Goal: Transaction & Acquisition: Purchase product/service

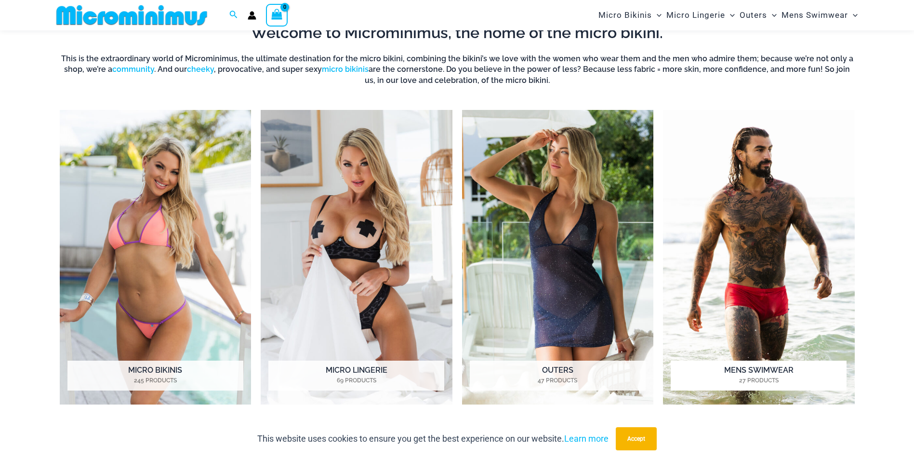
scroll to position [427, 0]
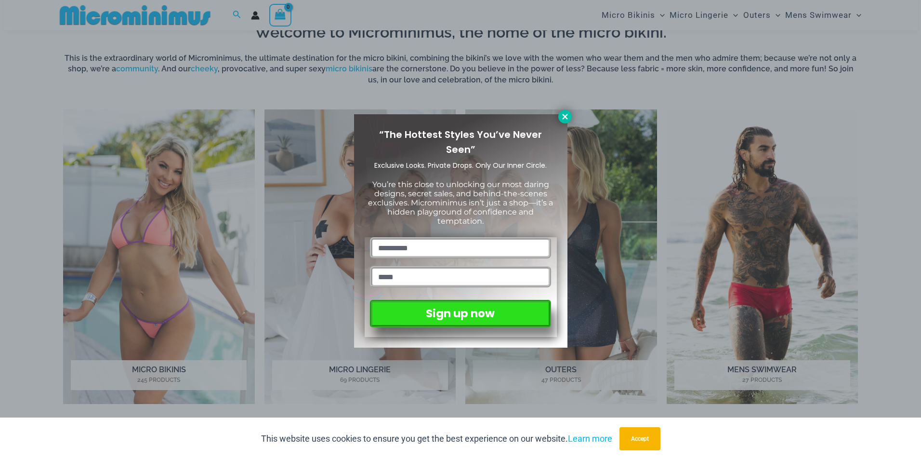
click at [562, 118] on icon at bounding box center [565, 116] width 9 height 9
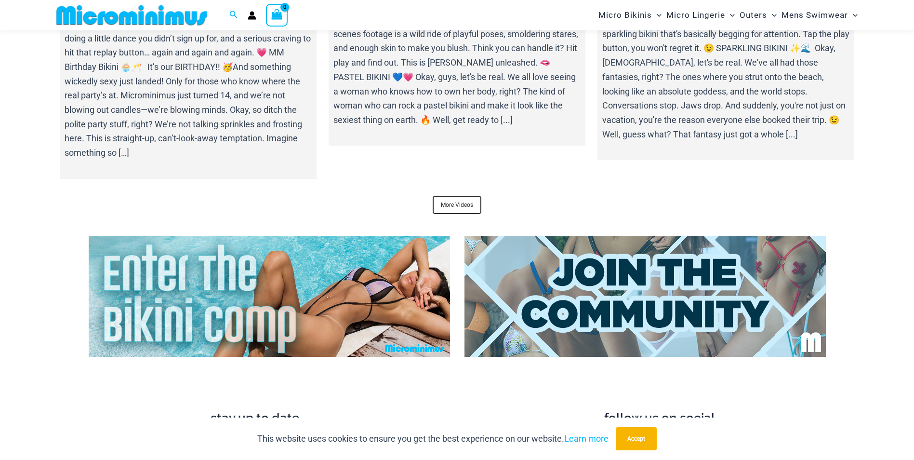
scroll to position [3607, 0]
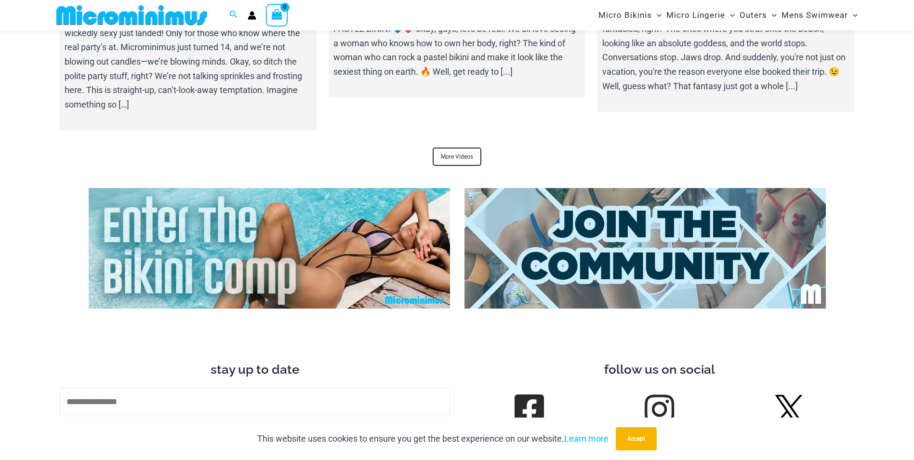
click at [330, 255] on img at bounding box center [269, 248] width 361 height 120
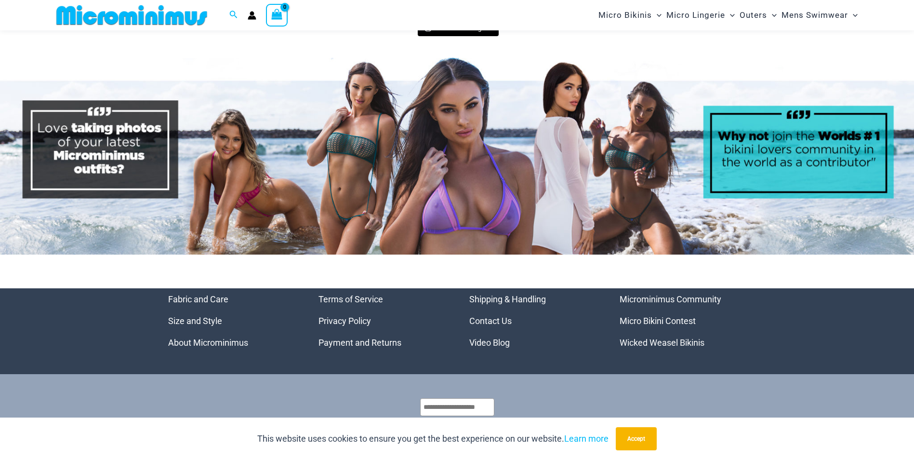
scroll to position [4571, 0]
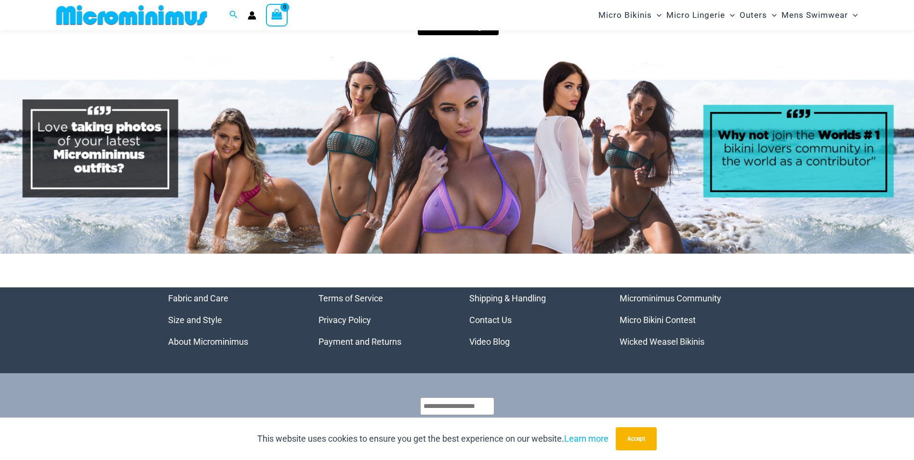
click at [355, 187] on img at bounding box center [457, 155] width 914 height 197
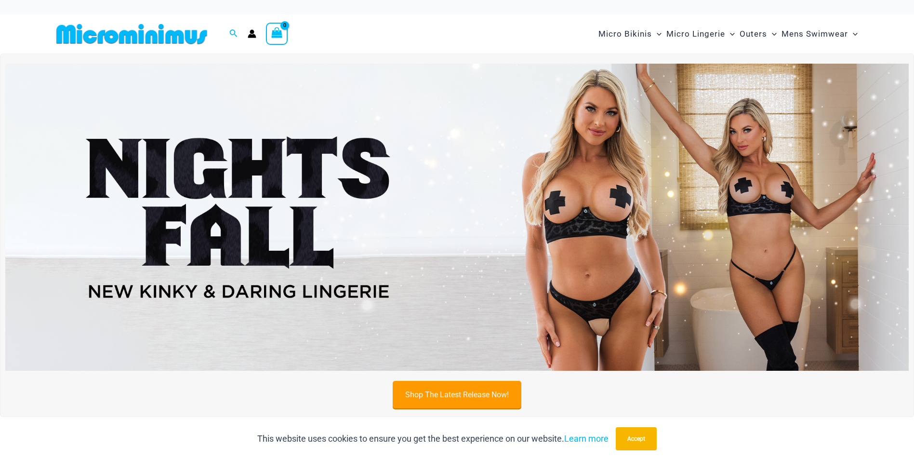
click at [437, 398] on link "Shop The Latest Release Now!" at bounding box center [457, 394] width 129 height 27
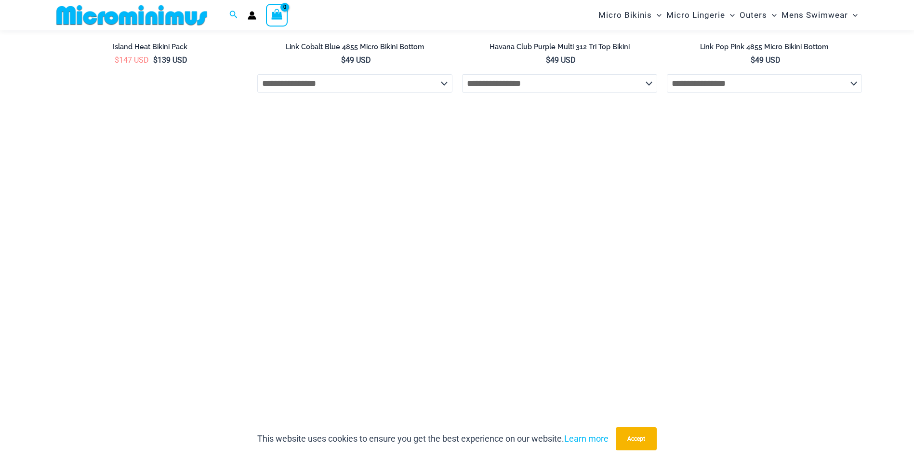
scroll to position [2016, 0]
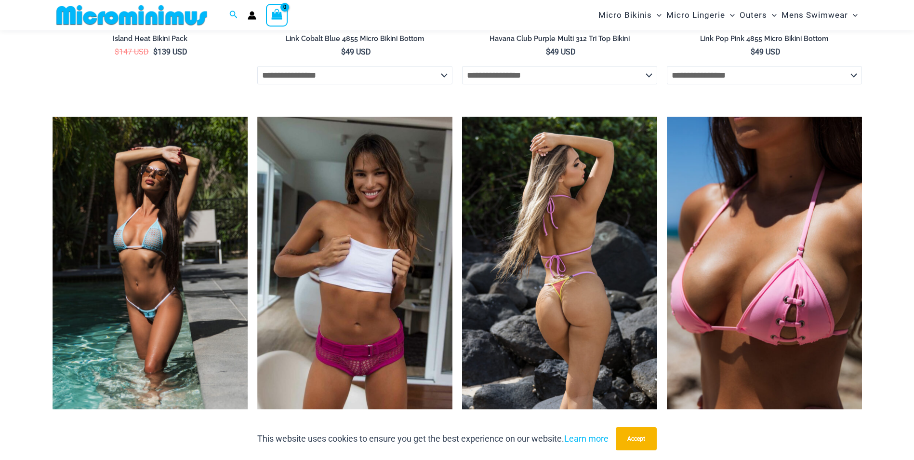
click at [581, 278] on img at bounding box center [559, 263] width 195 height 293
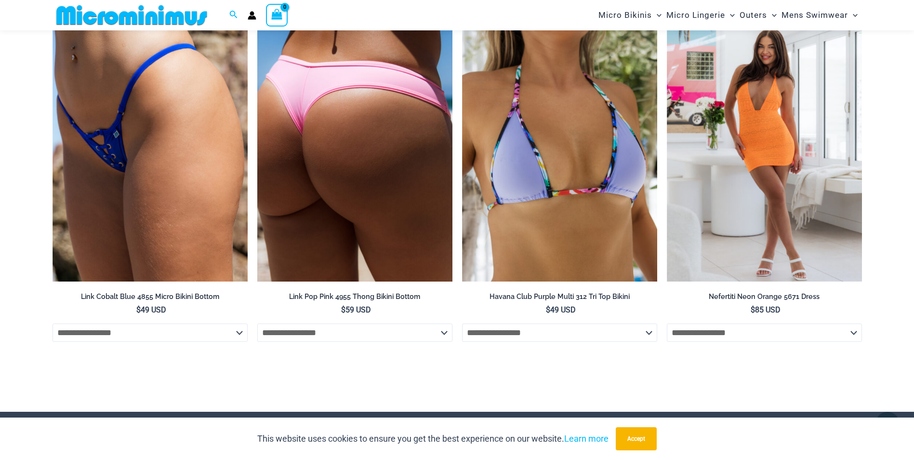
scroll to position [2739, 0]
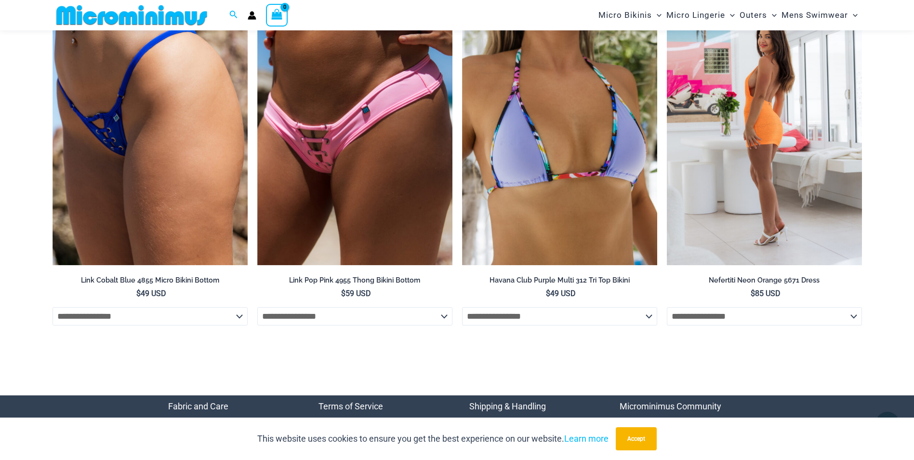
click at [772, 137] on img at bounding box center [764, 119] width 195 height 293
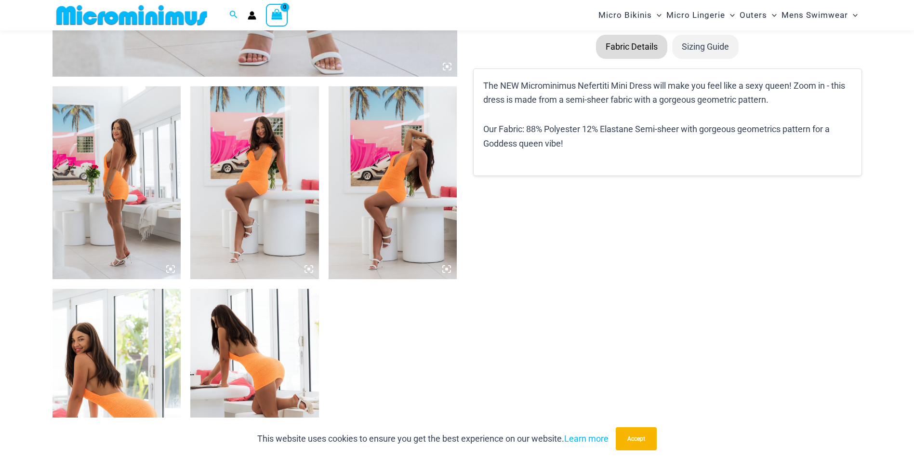
scroll to position [619, 0]
click at [130, 194] on img at bounding box center [117, 182] width 129 height 193
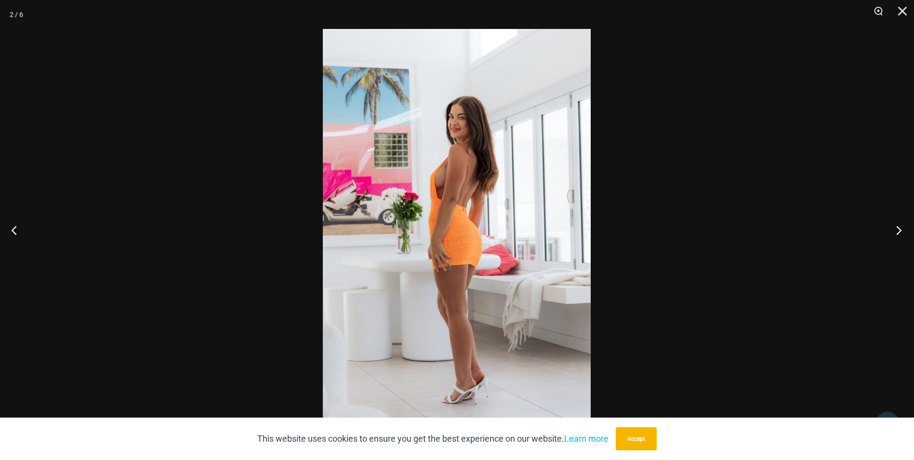
click at [897, 228] on button "Next" at bounding box center [896, 230] width 36 height 48
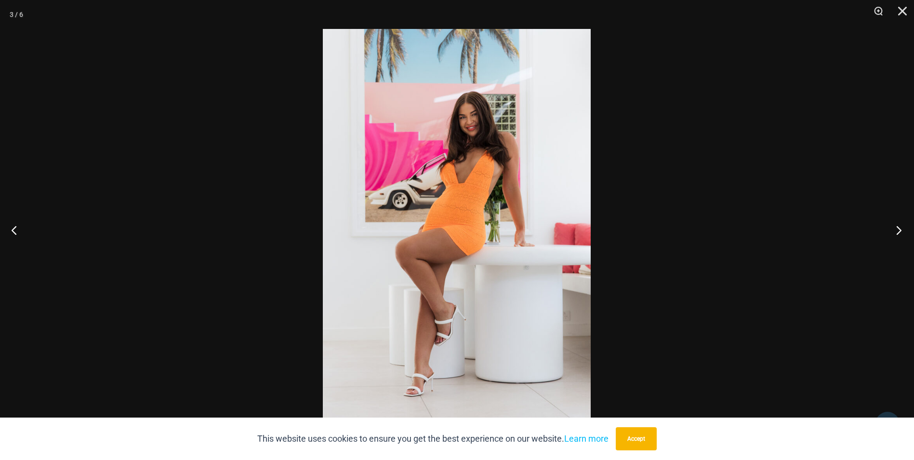
click at [896, 228] on button "Next" at bounding box center [896, 230] width 36 height 48
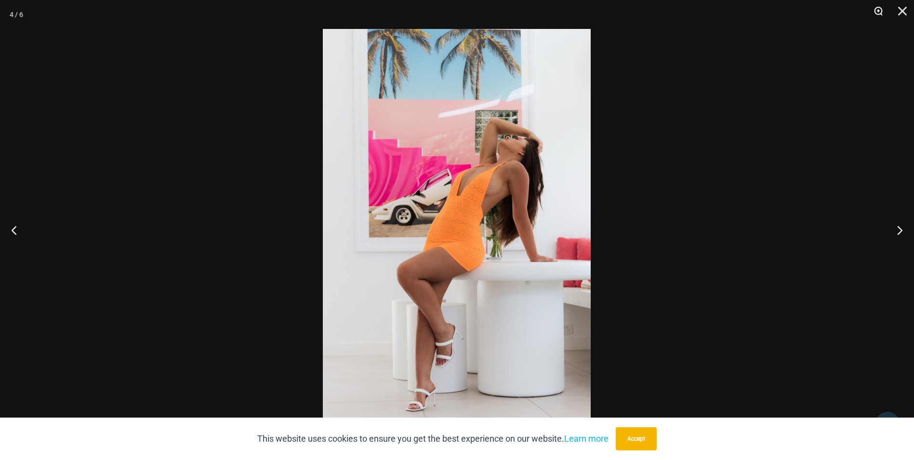
click at [878, 11] on button "Zoom" at bounding box center [875, 14] width 24 height 29
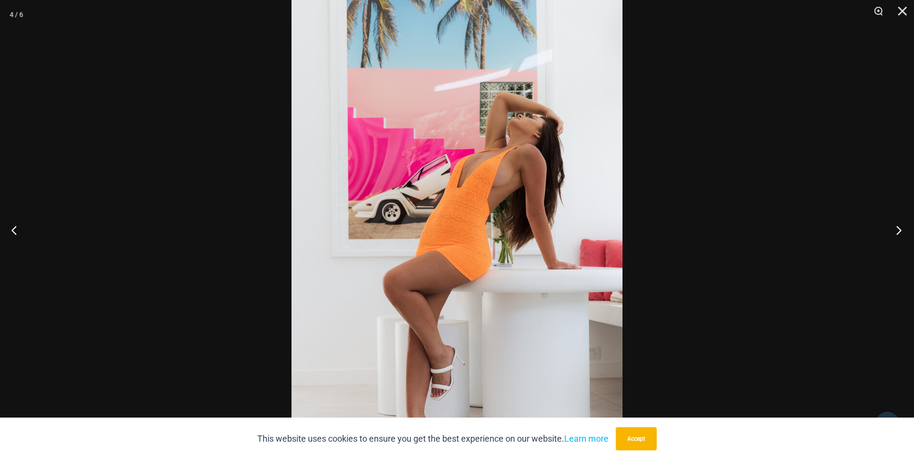
click at [900, 229] on button "Next" at bounding box center [896, 230] width 36 height 48
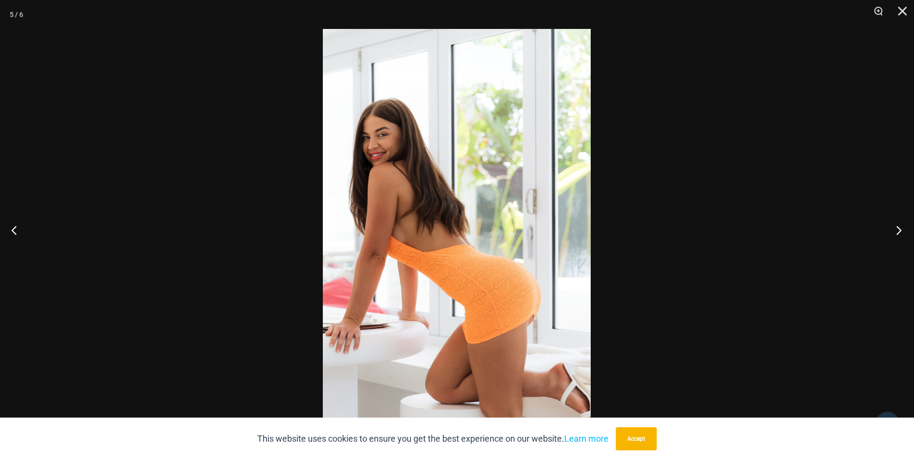
click at [891, 230] on button "Next" at bounding box center [896, 230] width 36 height 48
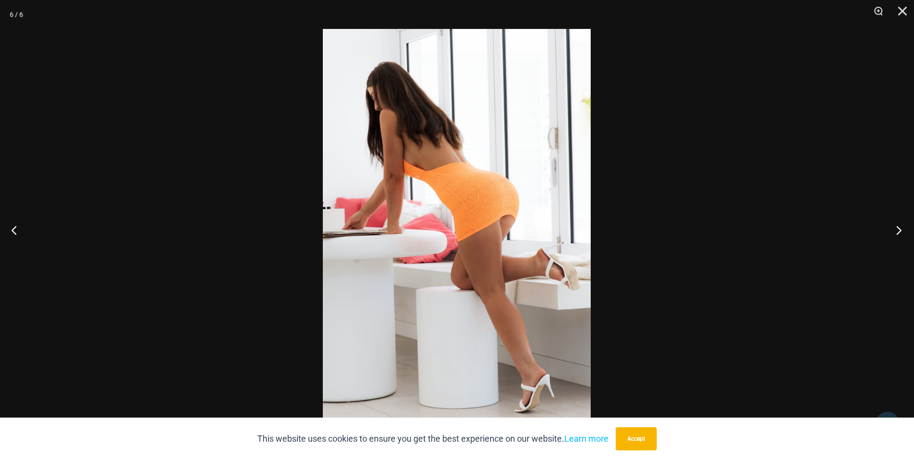
click at [899, 230] on button "Next" at bounding box center [896, 230] width 36 height 48
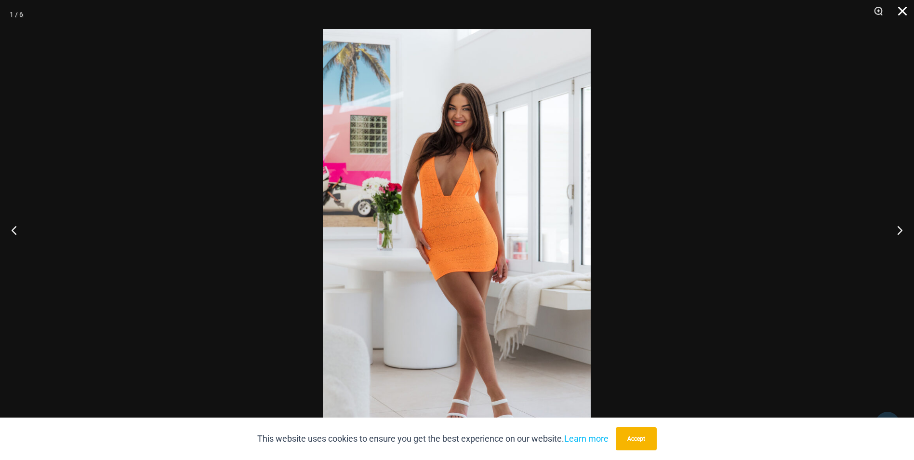
click at [901, 13] on button "Close" at bounding box center [899, 14] width 24 height 29
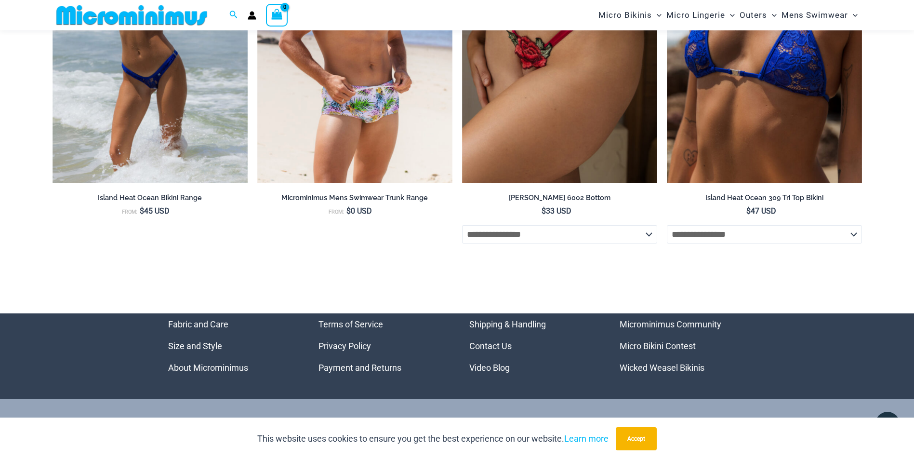
scroll to position [2865, 0]
